Goal: Find specific page/section: Find specific page/section

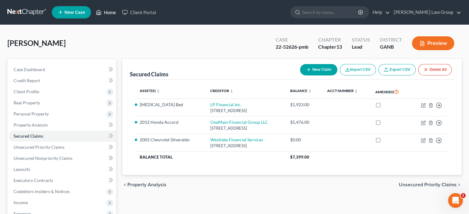
click at [108, 12] on link "Home" at bounding box center [106, 12] width 26 height 11
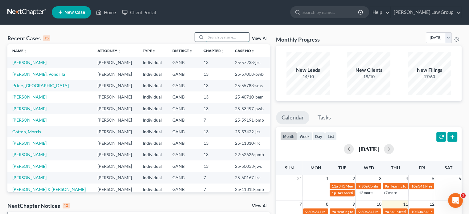
click at [207, 38] on input "search" at bounding box center [227, 37] width 43 height 9
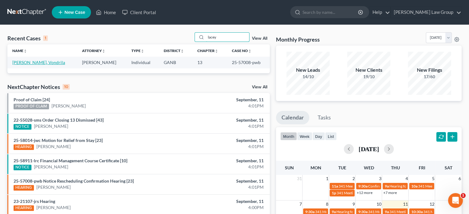
type input "lacey"
click at [34, 61] on link "[PERSON_NAME], Vondrila" at bounding box center [38, 62] width 53 height 5
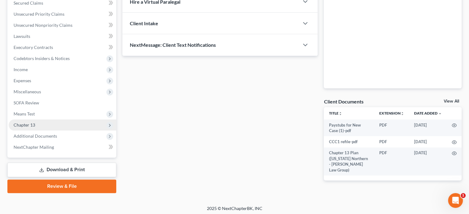
scroll to position [135, 0]
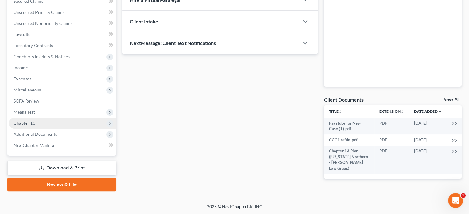
click at [27, 122] on span "Chapter 13" at bounding box center [25, 122] width 22 height 5
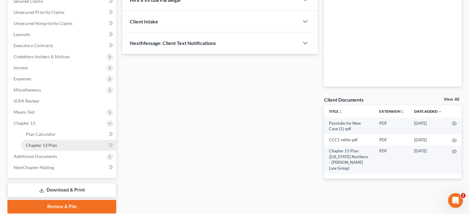
click at [37, 144] on span "Chapter 13 Plan" at bounding box center [41, 145] width 31 height 5
